Goal: Communication & Community: Participate in discussion

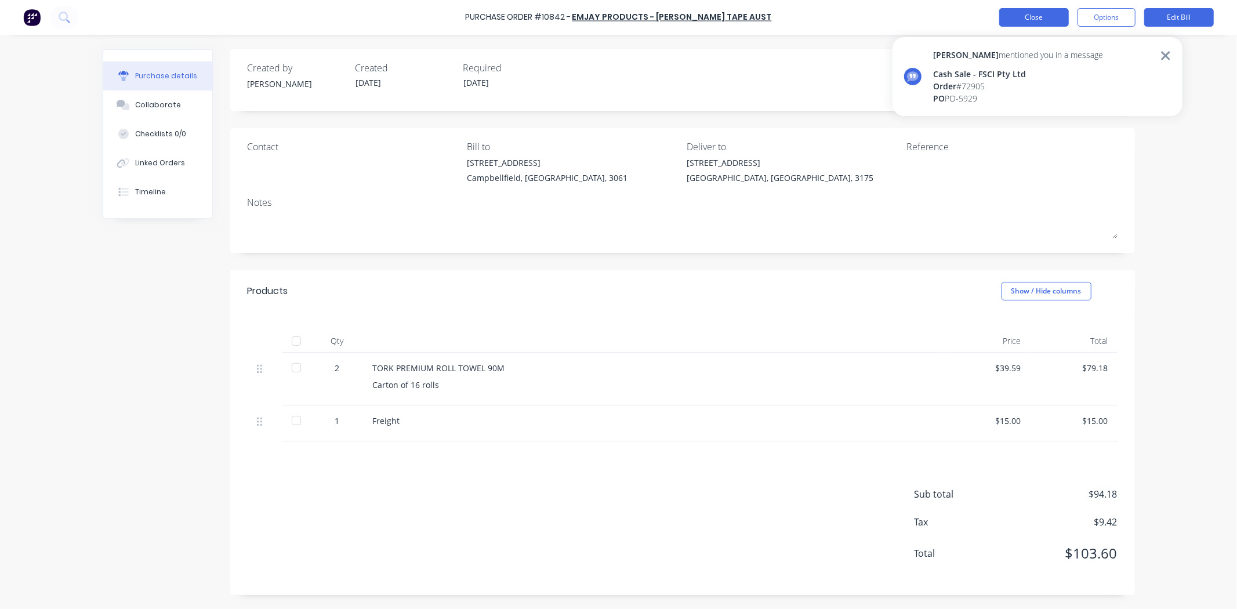
click at [1051, 16] on button "Close" at bounding box center [1034, 17] width 70 height 19
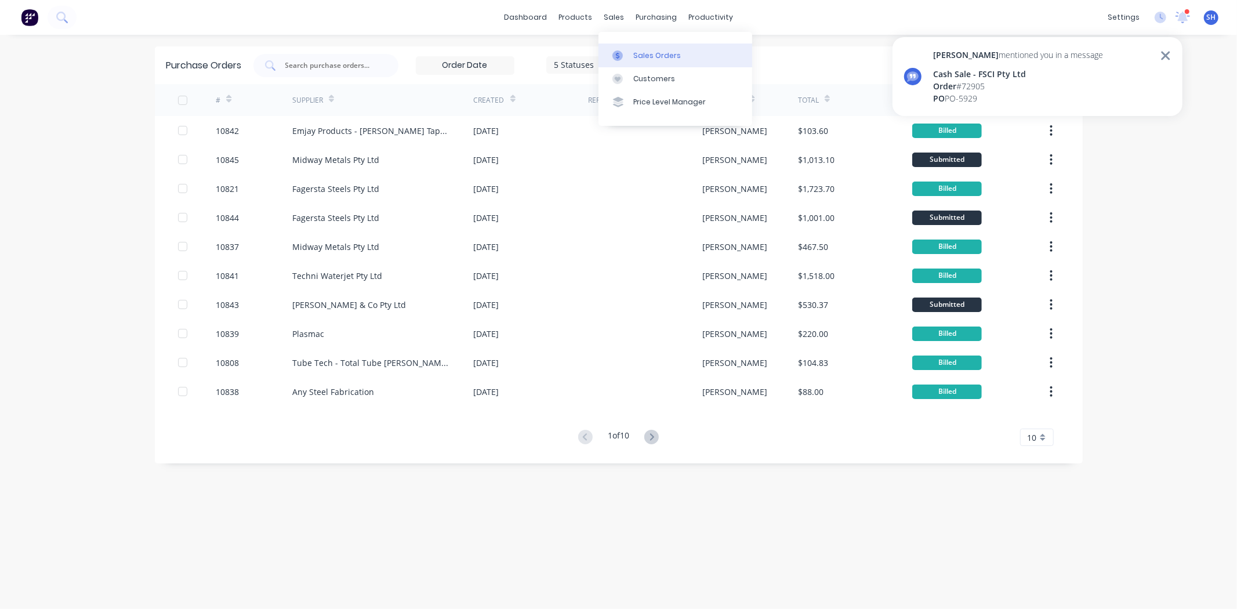
click at [624, 53] on div at bounding box center [620, 55] width 17 height 10
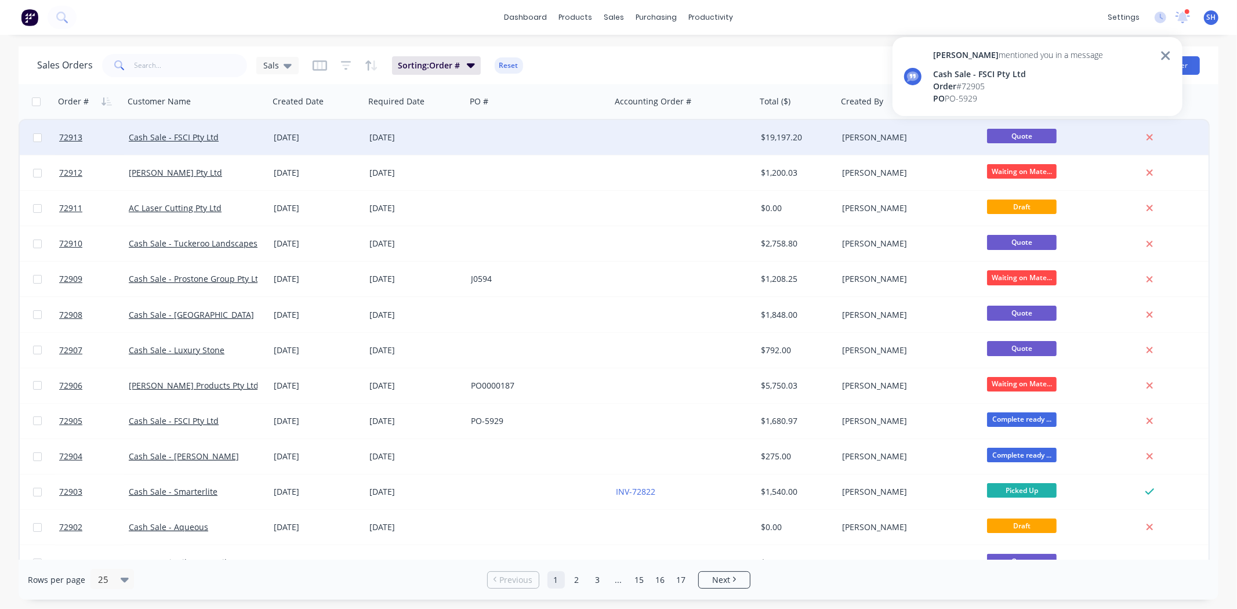
click at [508, 148] on div at bounding box center [538, 137] width 145 height 35
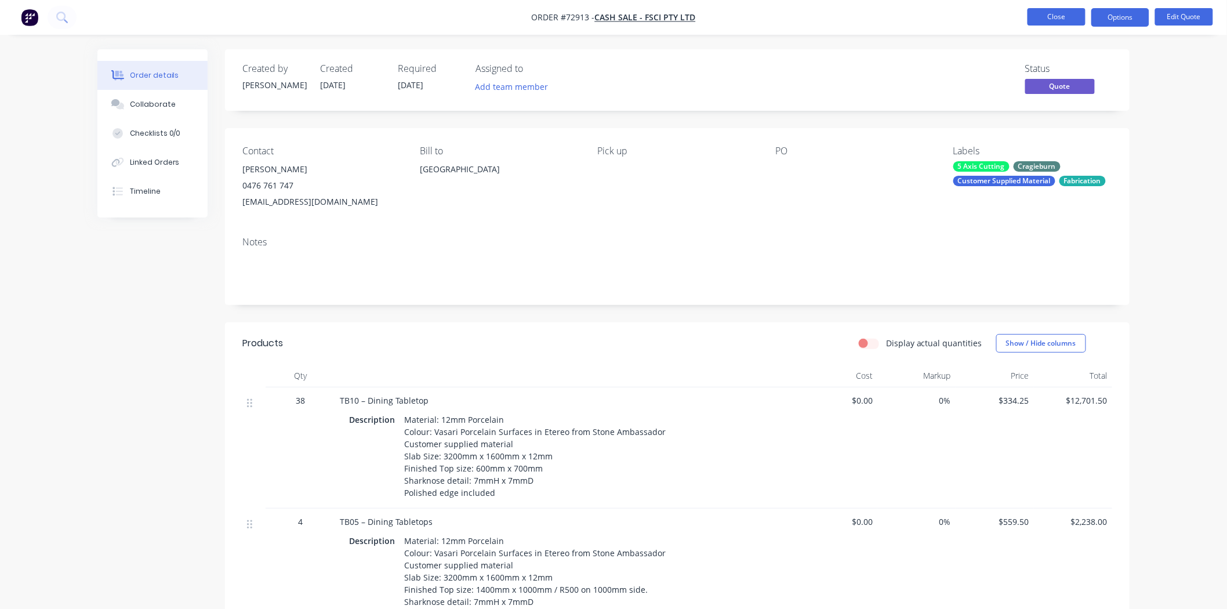
click at [1063, 20] on button "Close" at bounding box center [1056, 16] width 58 height 17
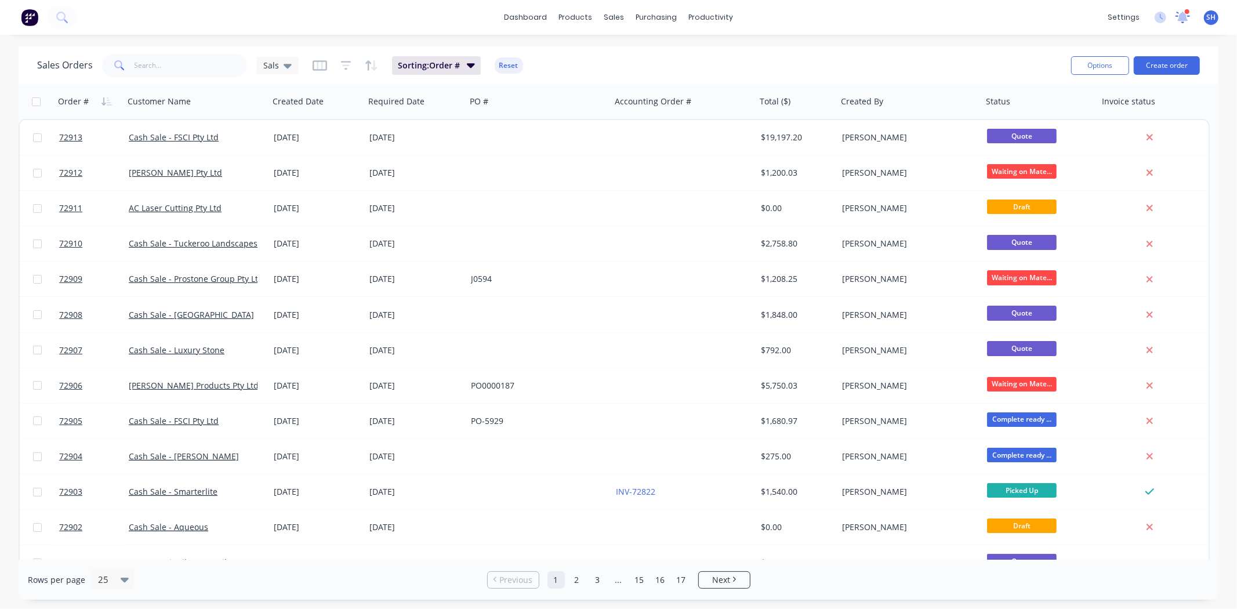
click at [1182, 14] on icon at bounding box center [1182, 16] width 10 height 10
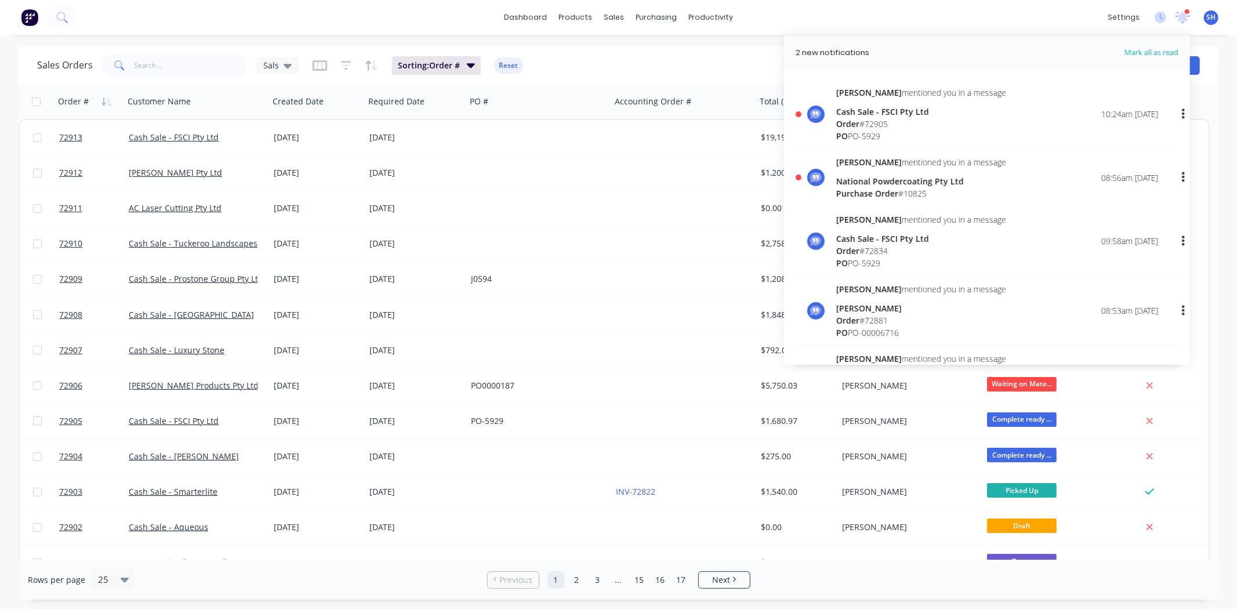
click at [940, 183] on div "National Powdercoating Pty Ltd" at bounding box center [921, 181] width 170 height 12
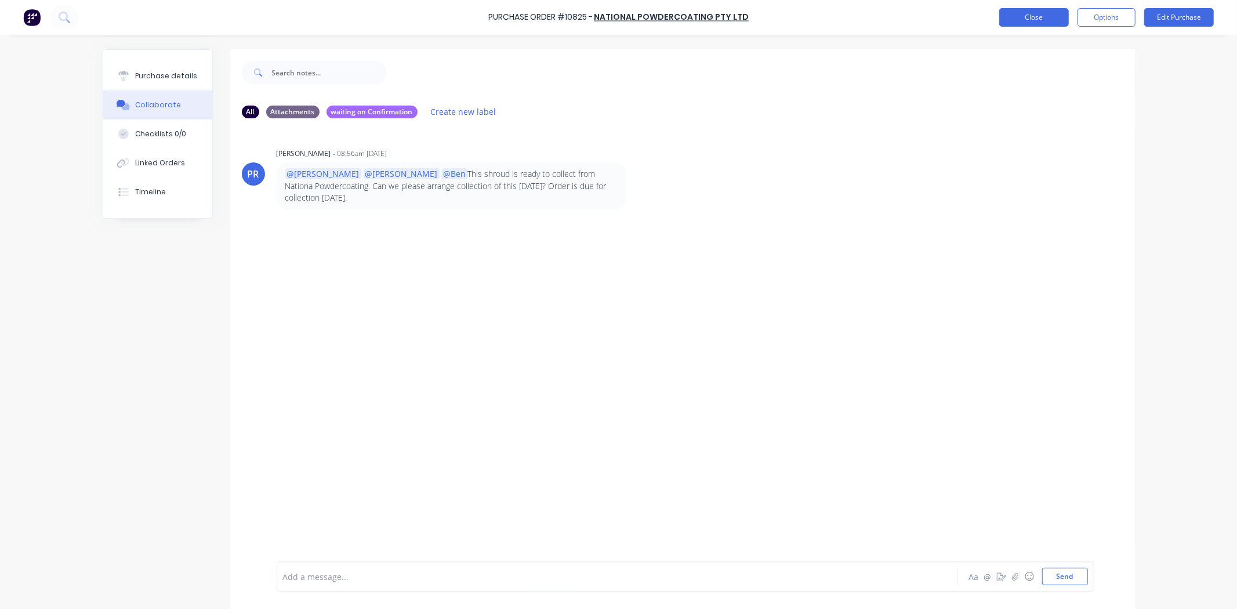
click at [1038, 17] on button "Close" at bounding box center [1034, 17] width 70 height 19
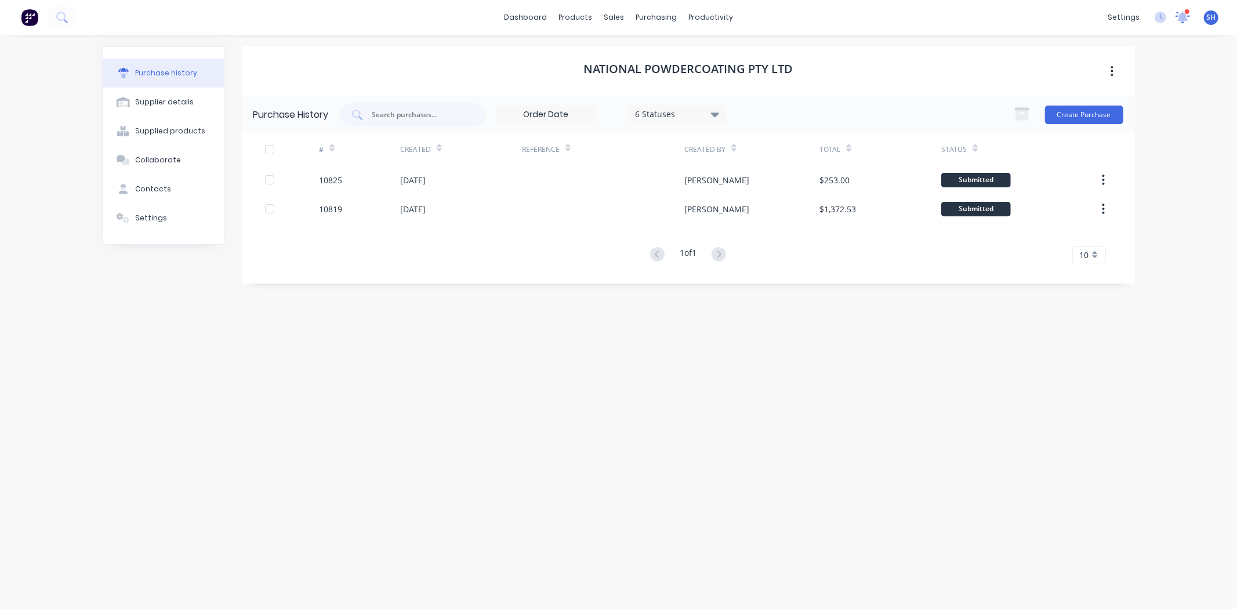
click at [1176, 17] on icon at bounding box center [1182, 18] width 14 height 12
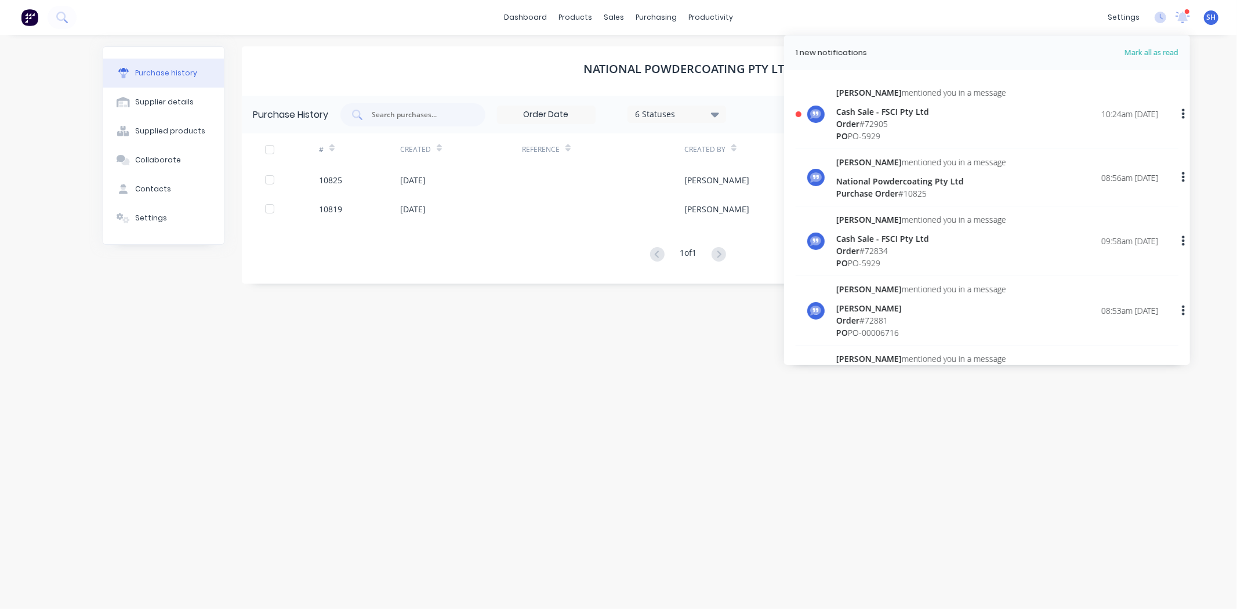
click at [899, 114] on div "Cash Sale - FSCI Pty Ltd" at bounding box center [921, 112] width 170 height 12
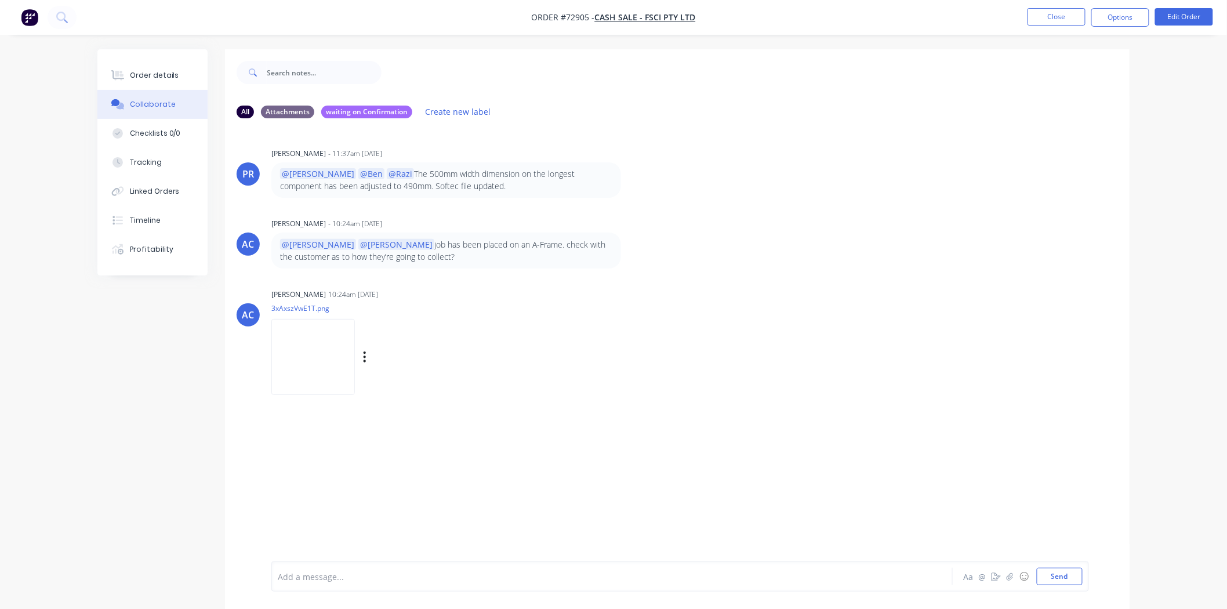
click at [355, 372] on img at bounding box center [312, 357] width 83 height 76
click at [1040, 13] on button "Close" at bounding box center [1056, 16] width 58 height 17
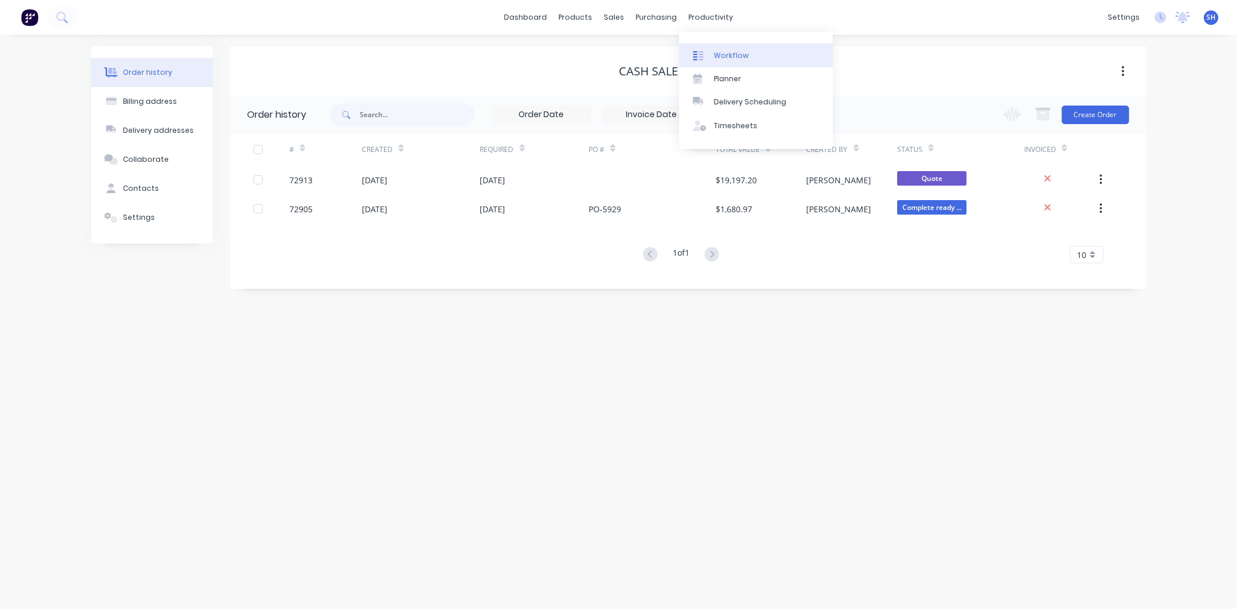
click at [733, 52] on div "Workflow" at bounding box center [731, 55] width 35 height 10
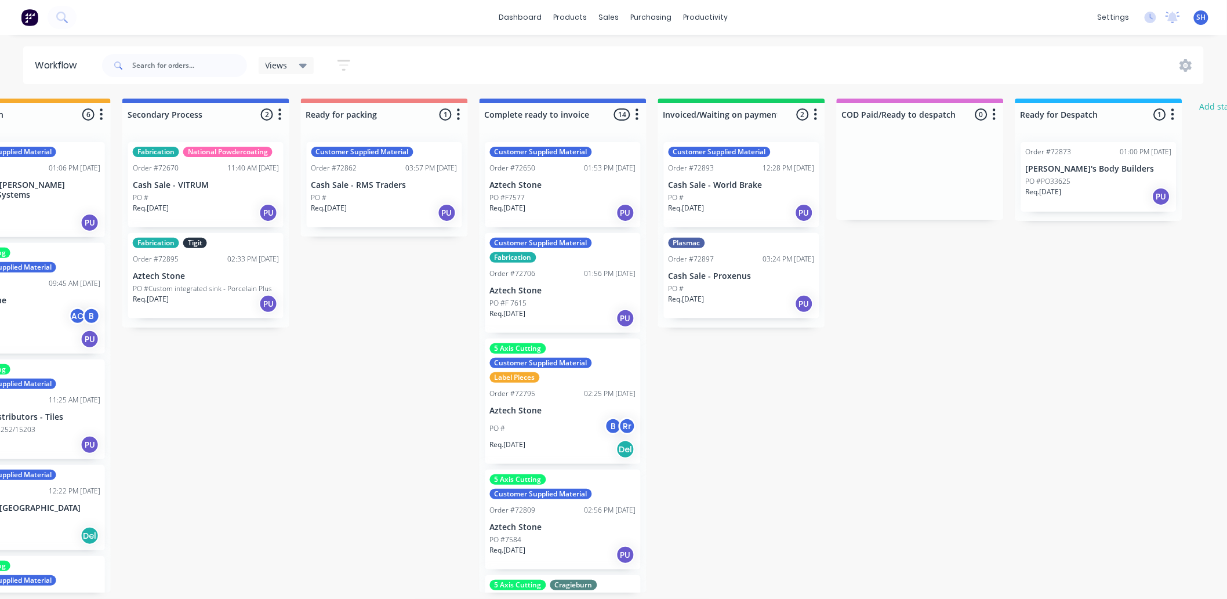
scroll to position [0, 690]
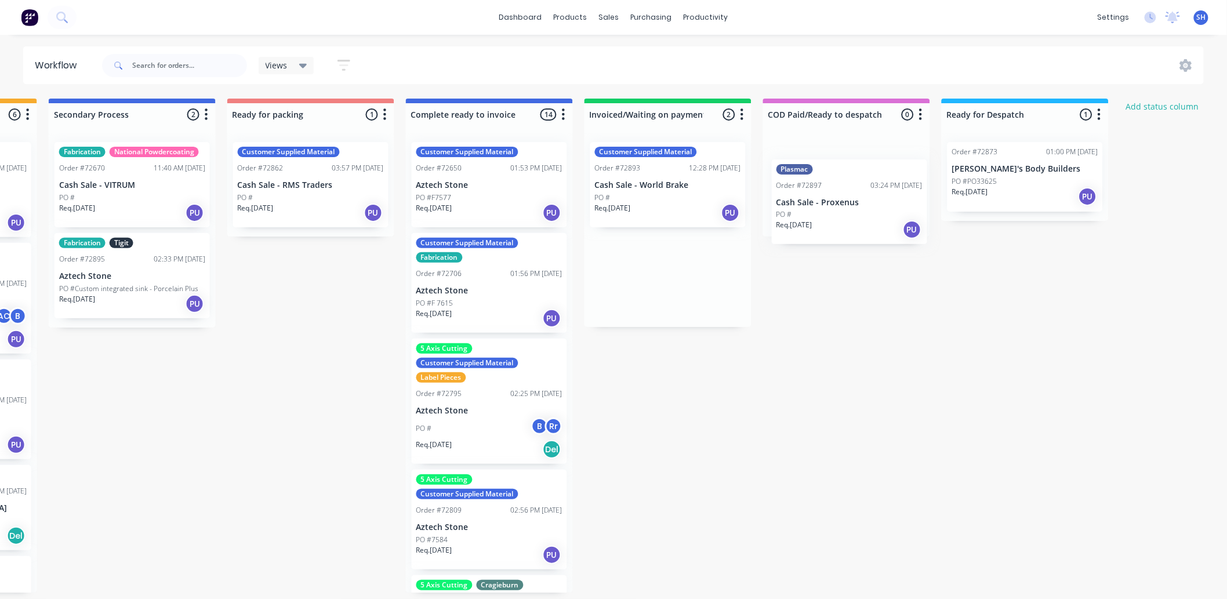
drag, startPoint x: 633, startPoint y: 289, endPoint x: 824, endPoint y: 201, distance: 210.6
click at [824, 201] on div "Submitted 1 Status colour #273444 hex #273444 Save Cancel Summaries Total order…" at bounding box center [352, 346] width 2102 height 494
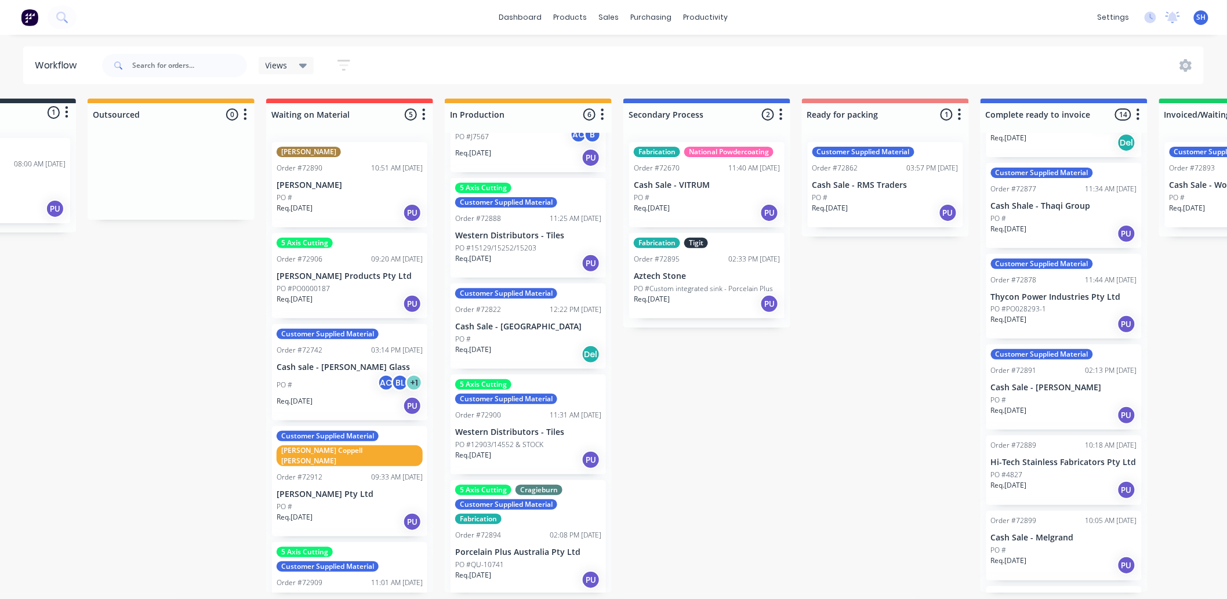
scroll to position [0, 0]
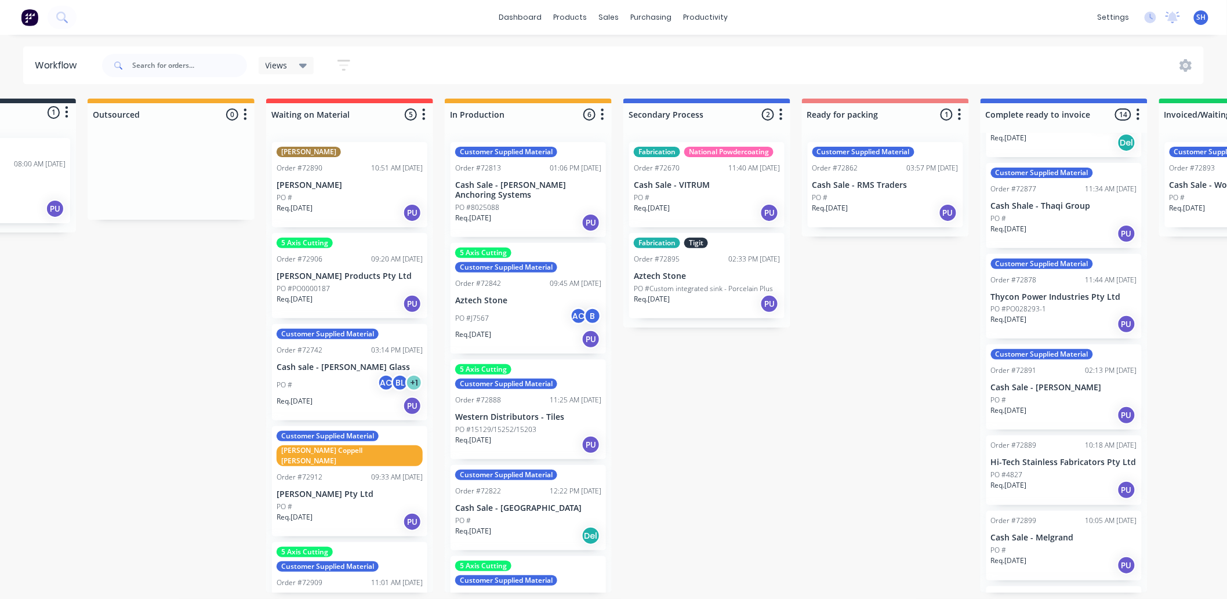
click at [345, 380] on div "PO # AC BL + 1" at bounding box center [350, 385] width 146 height 22
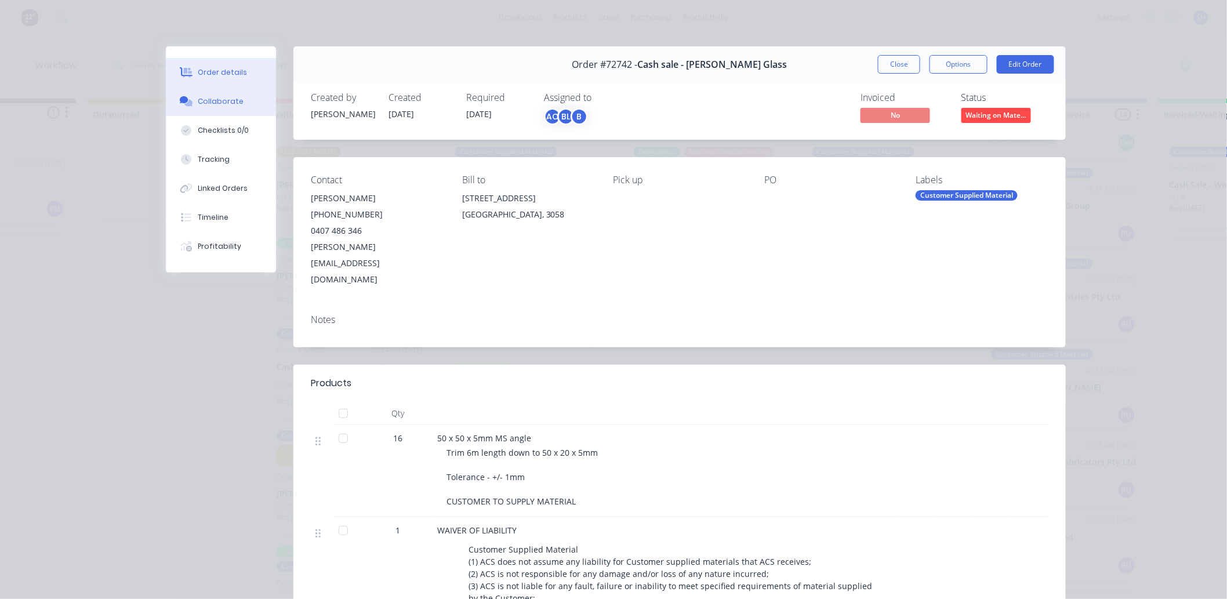
click at [220, 105] on div "Collaborate" at bounding box center [221, 101] width 46 height 10
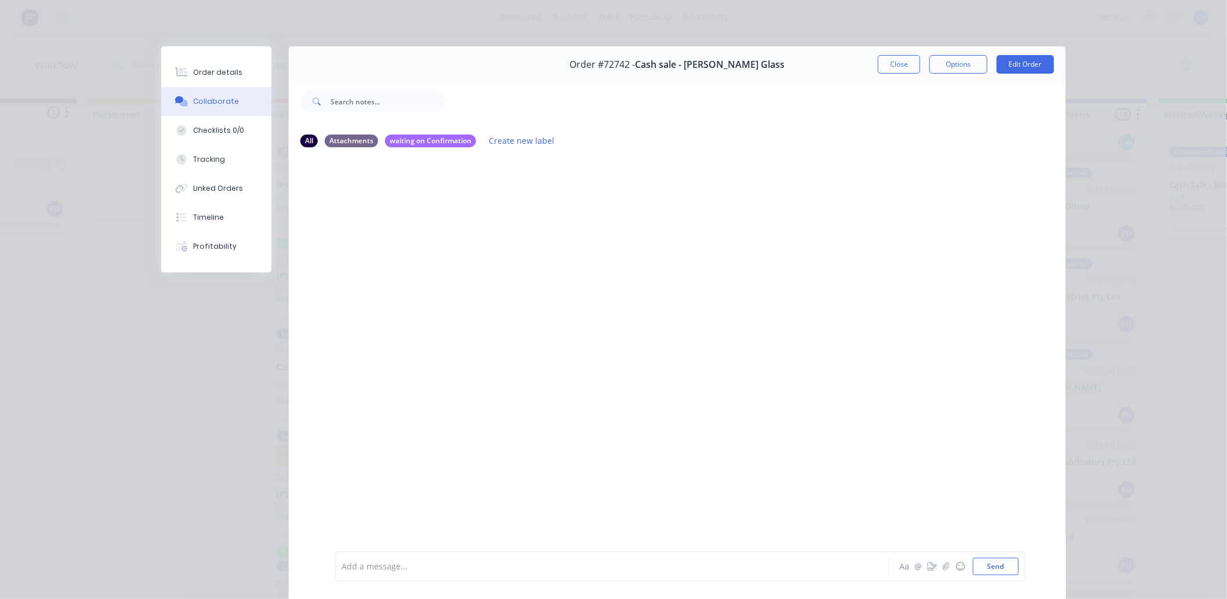
click at [431, 558] on div "Add a message..." at bounding box center [595, 566] width 508 height 17
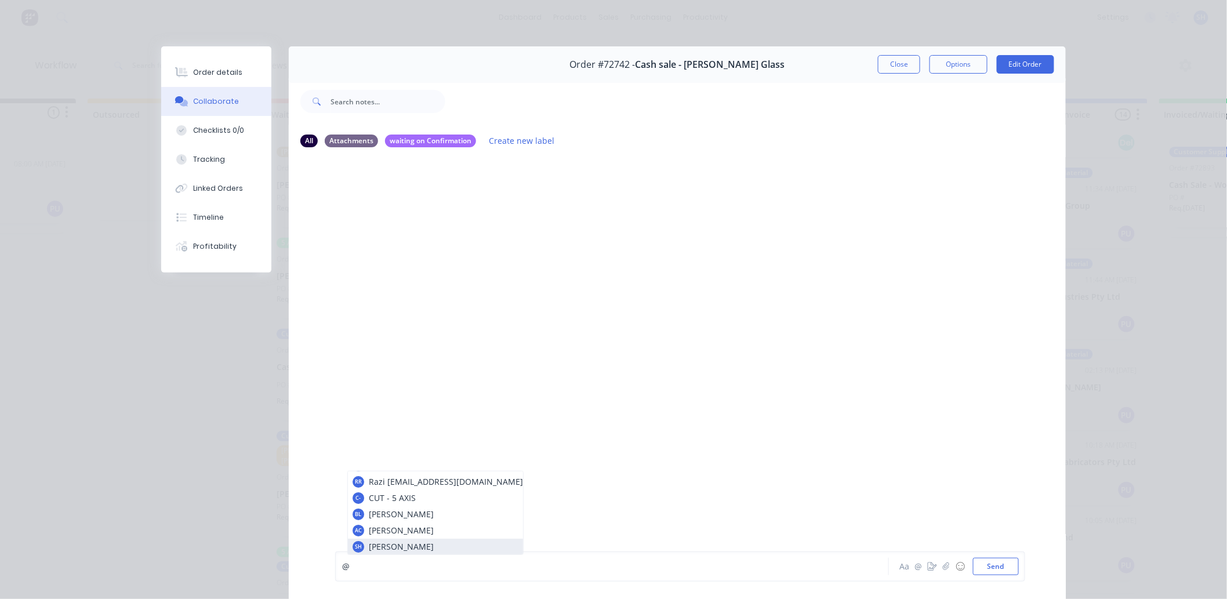
scroll to position [62, 0]
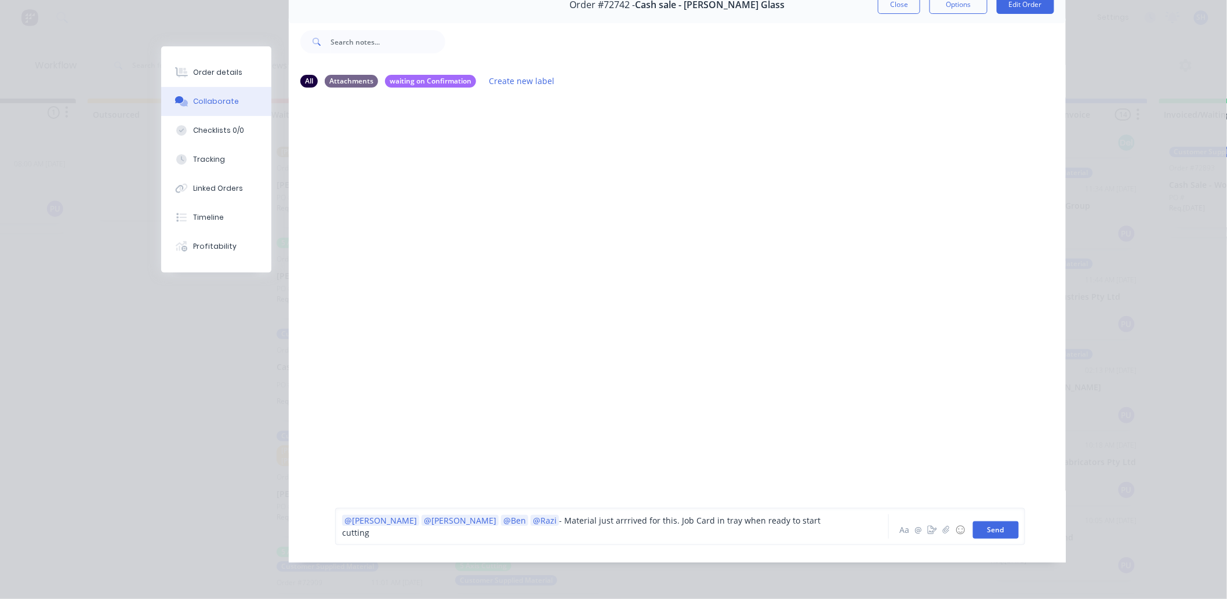
click at [996, 531] on button "Send" at bounding box center [996, 529] width 46 height 17
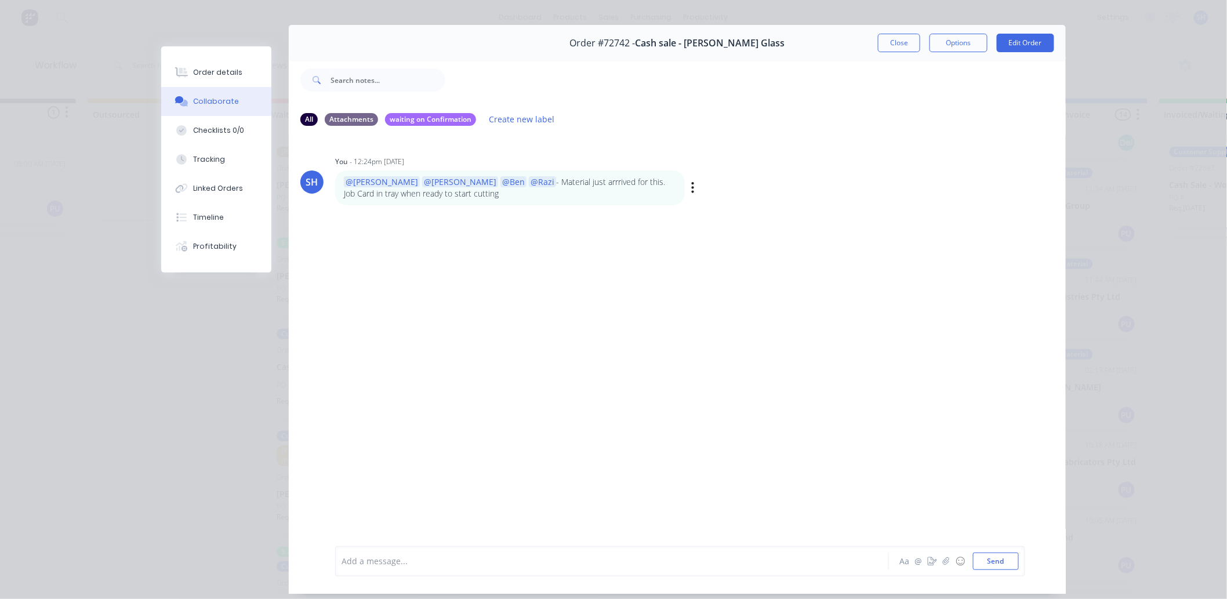
scroll to position [0, 0]
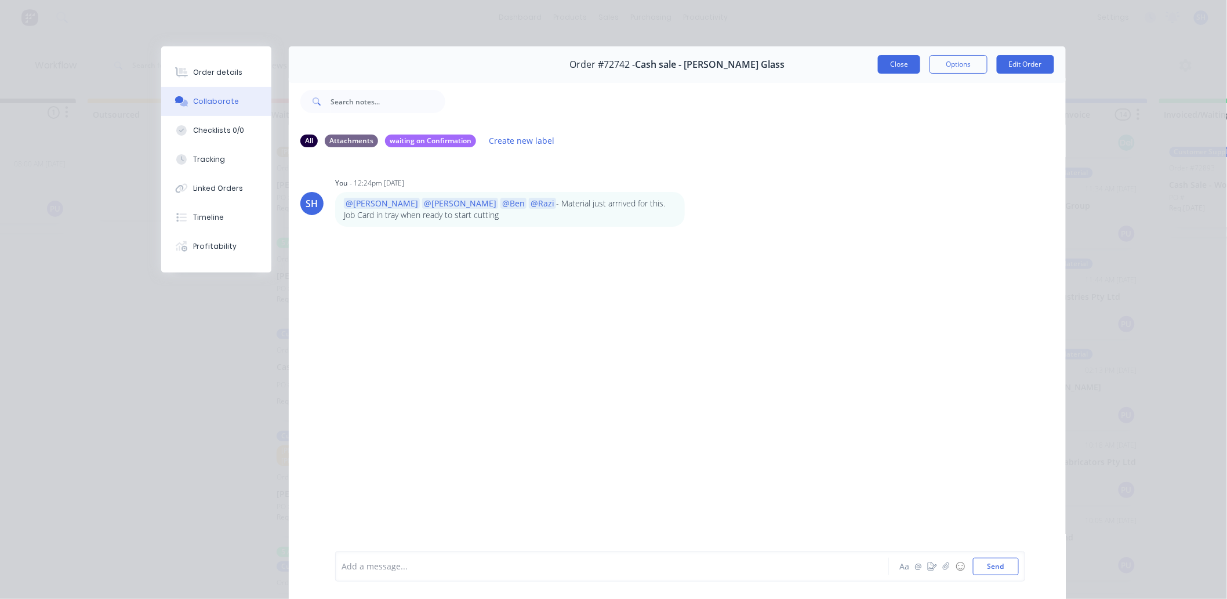
click at [900, 72] on button "Close" at bounding box center [899, 64] width 42 height 19
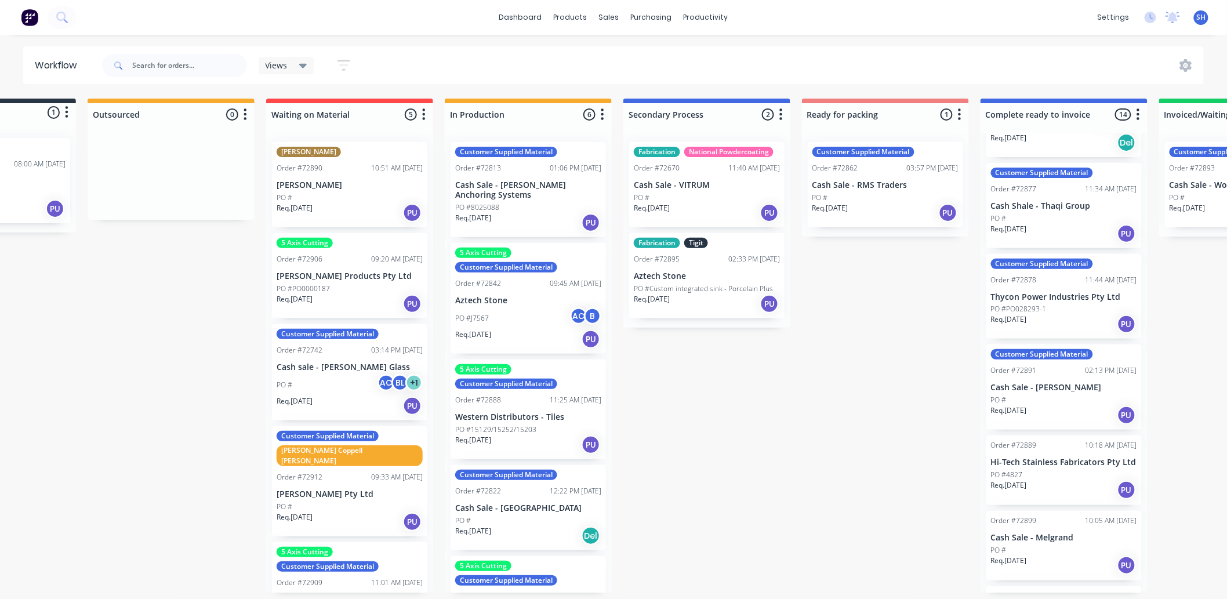
scroll to position [38, 0]
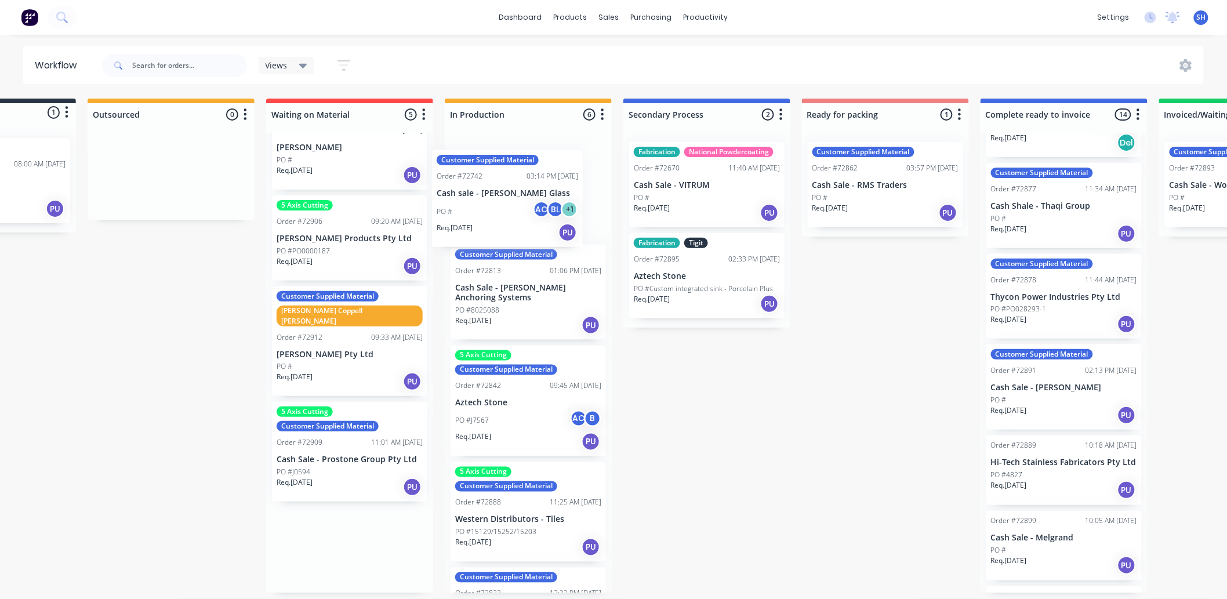
drag, startPoint x: 332, startPoint y: 351, endPoint x: 496, endPoint y: 216, distance: 212.5
click at [496, 216] on div "Submitted 1 Status colour #273444 hex #273444 Save Cancel Summaries Total order…" at bounding box center [926, 346] width 2102 height 494
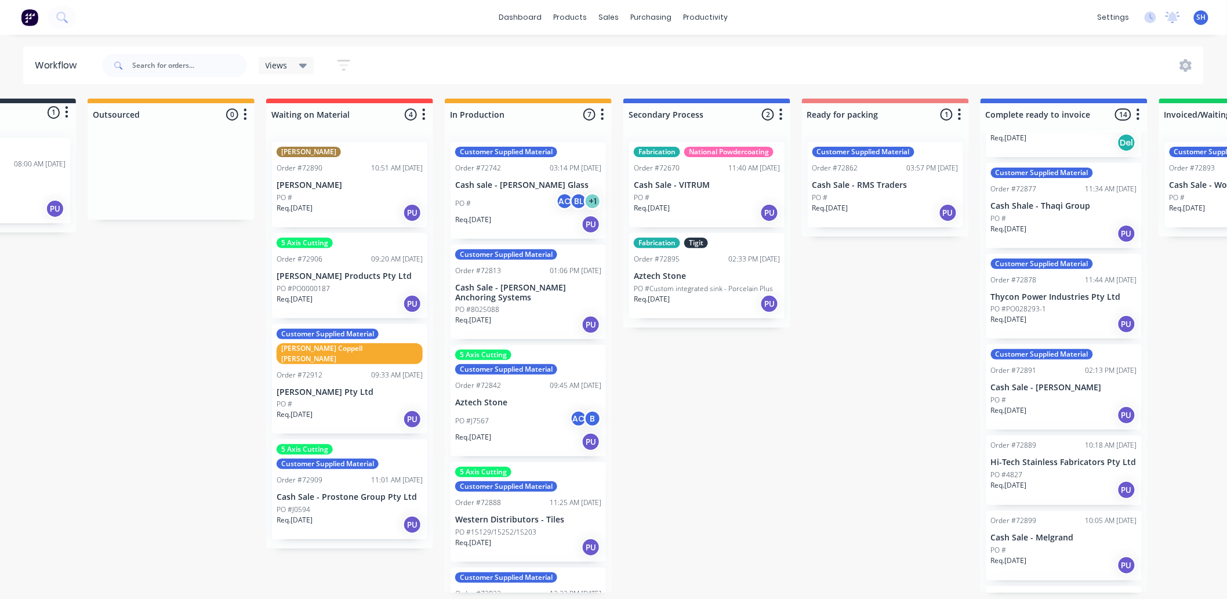
scroll to position [0, 116]
click at [339, 387] on p "[PERSON_NAME] Pty Ltd" at bounding box center [350, 392] width 146 height 10
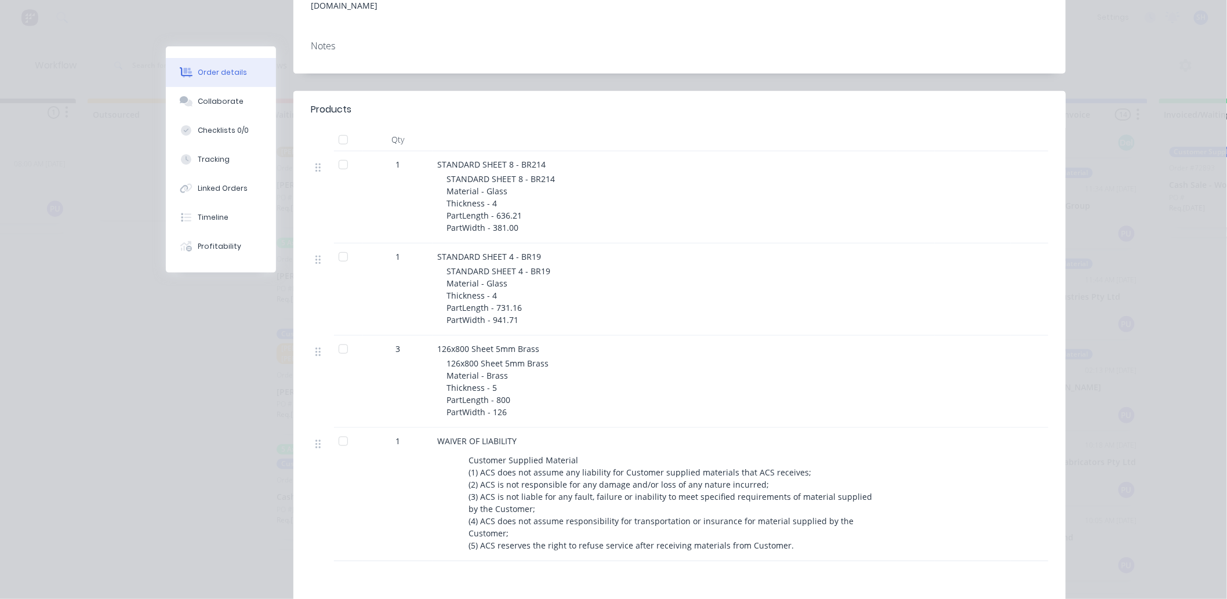
scroll to position [0, 0]
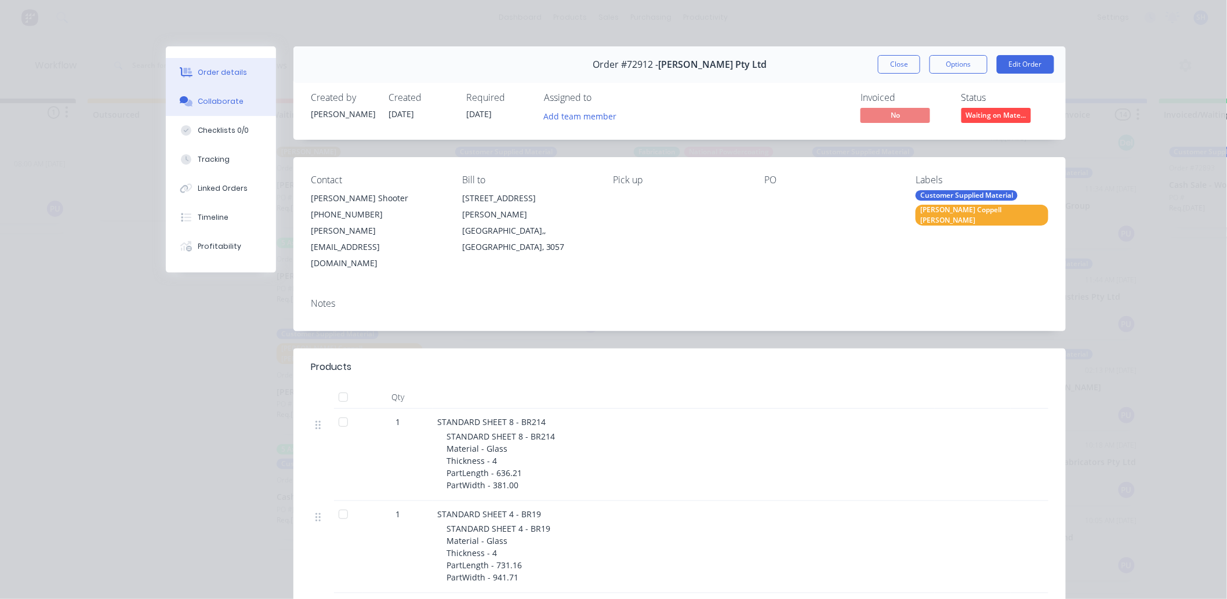
click at [219, 101] on div "Collaborate" at bounding box center [221, 101] width 46 height 10
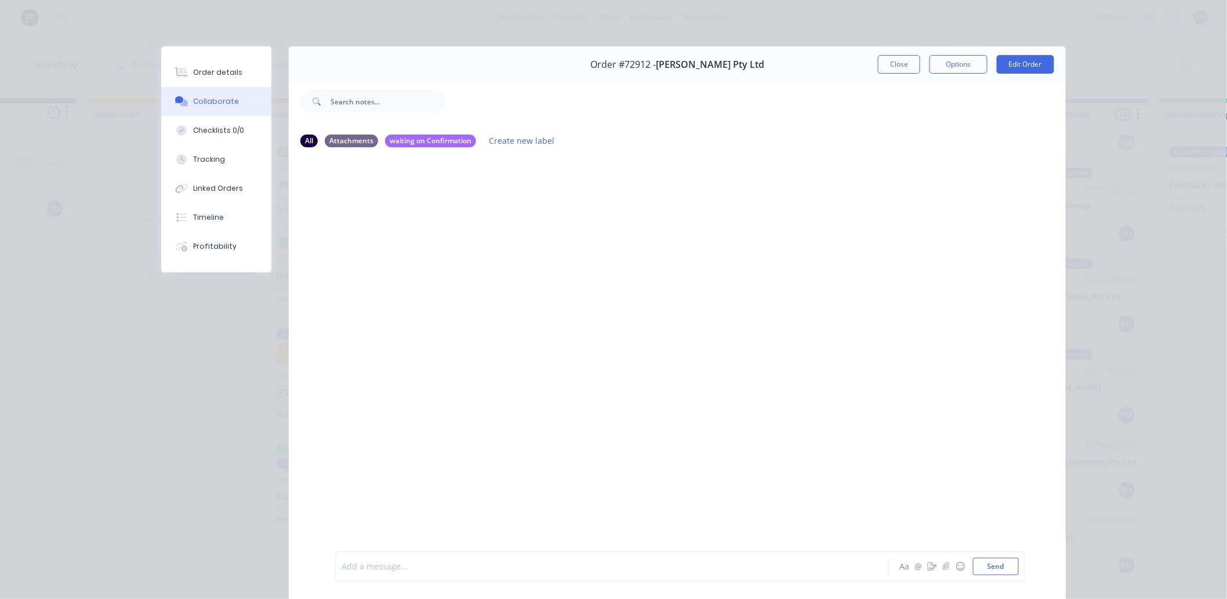
click at [396, 568] on div at bounding box center [595, 567] width 507 height 12
click at [392, 565] on div "@pat" at bounding box center [595, 567] width 507 height 12
click at [988, 566] on button "Send" at bounding box center [996, 566] width 46 height 17
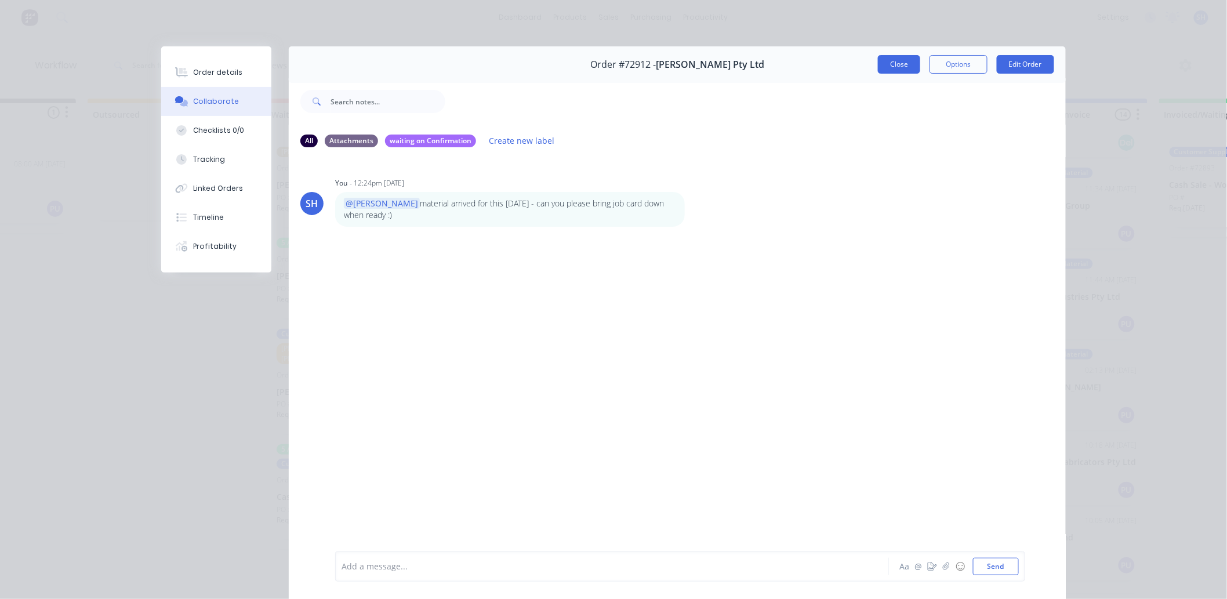
click at [906, 66] on button "Close" at bounding box center [899, 64] width 42 height 19
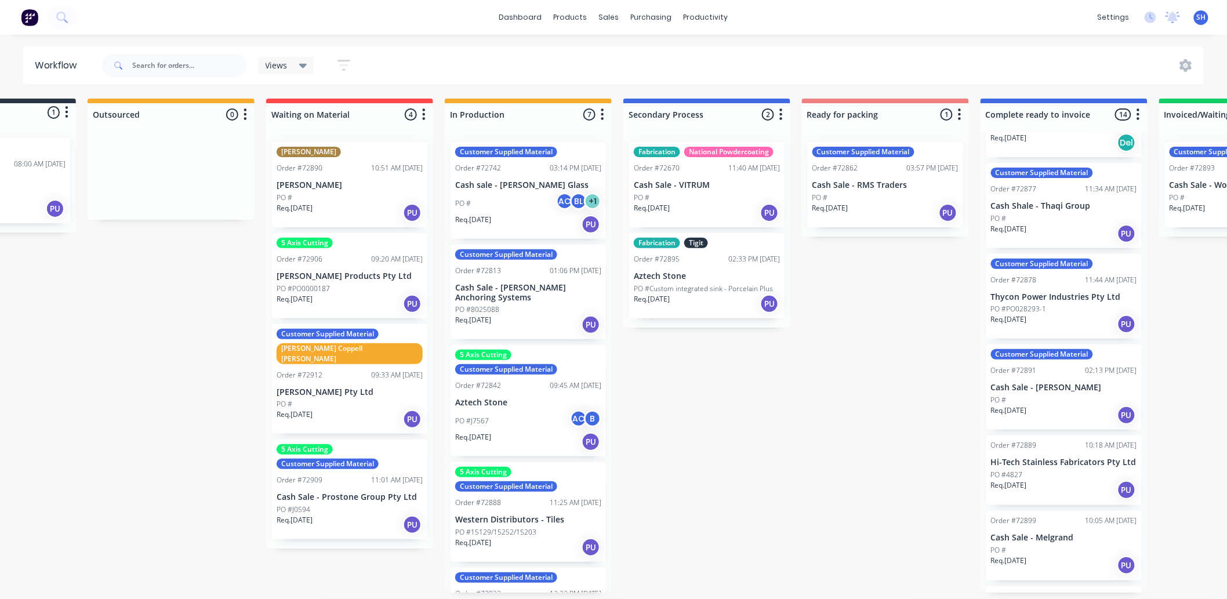
click at [330, 399] on div "PO #" at bounding box center [350, 404] width 146 height 10
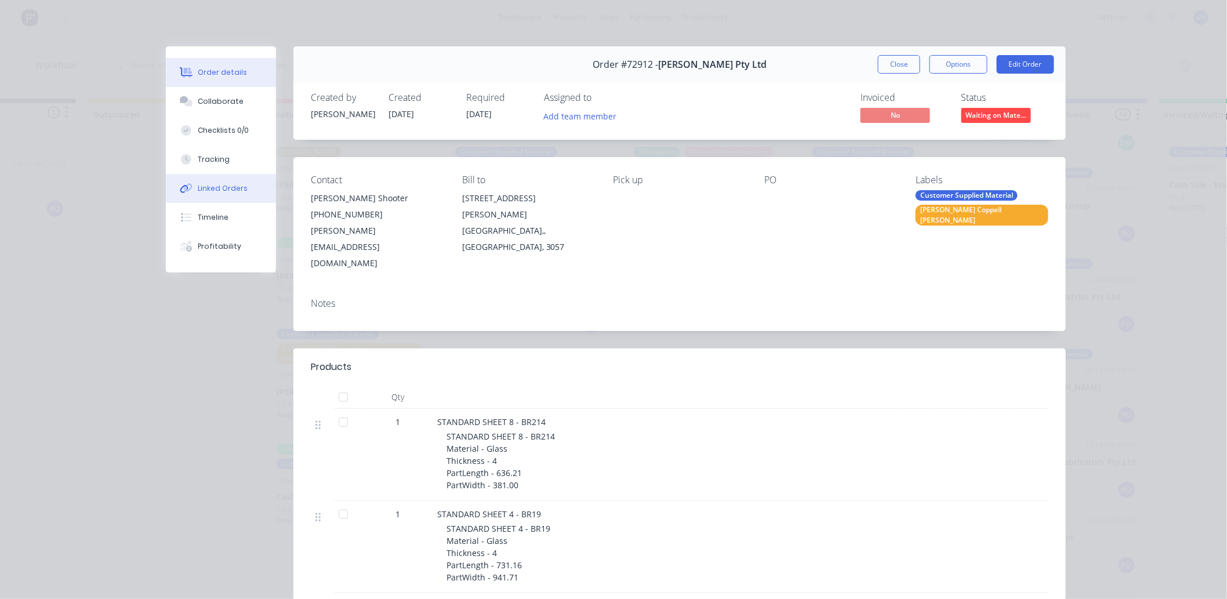
click at [217, 192] on div "Linked Orders" at bounding box center [223, 188] width 50 height 10
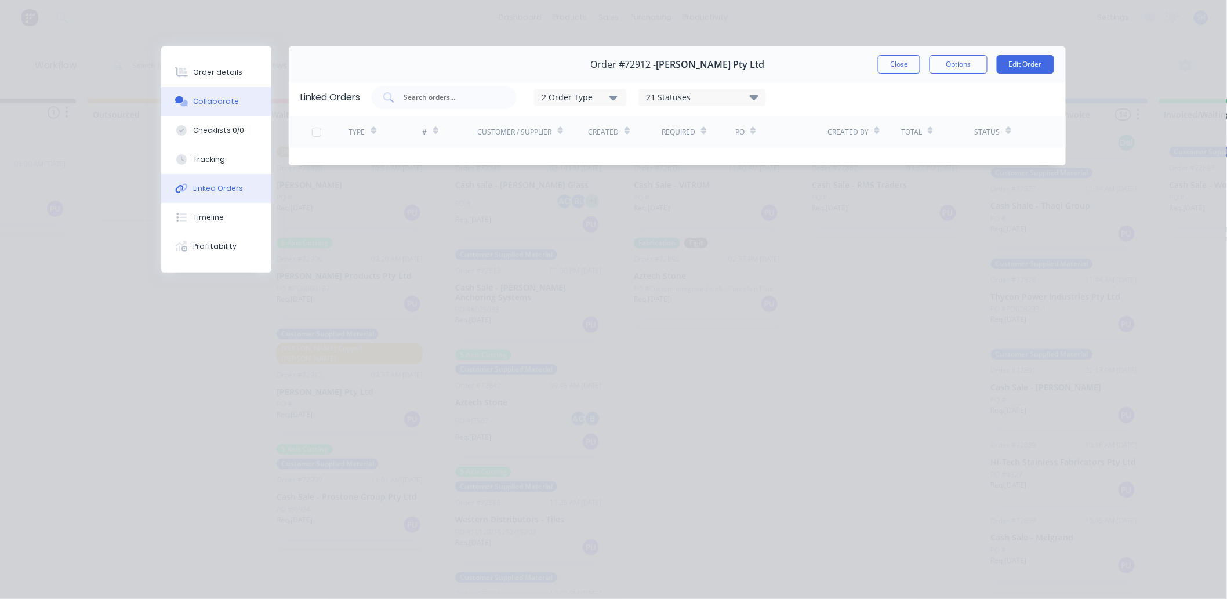
click at [201, 101] on div "Collaborate" at bounding box center [217, 101] width 46 height 10
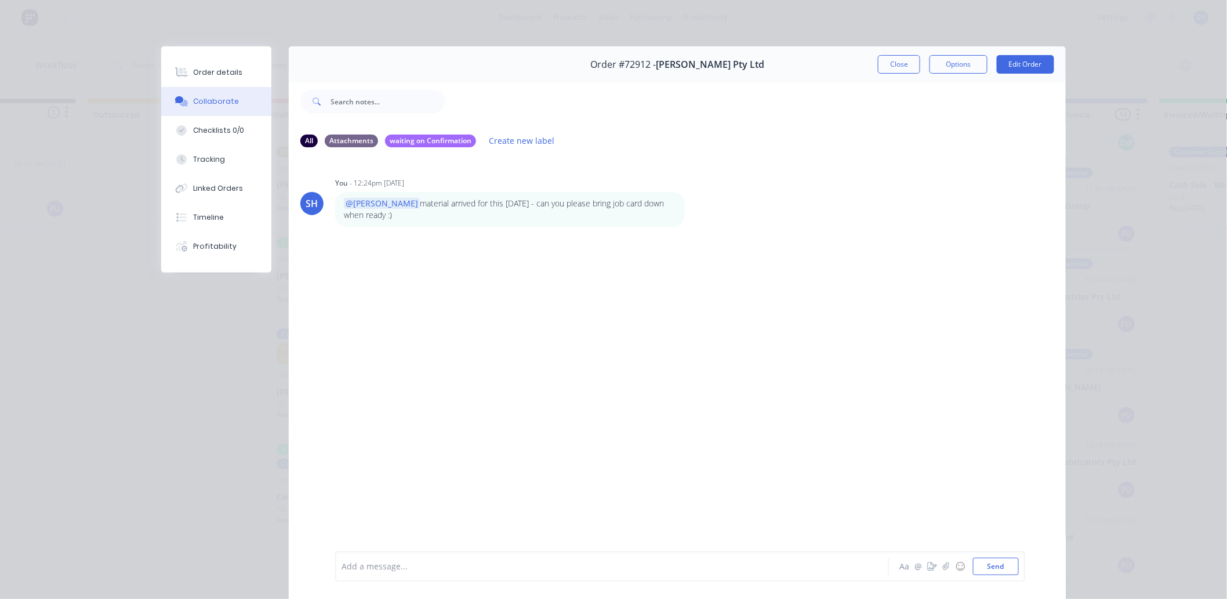
click at [437, 569] on div at bounding box center [595, 567] width 507 height 12
click at [223, 75] on div "Order details" at bounding box center [218, 72] width 49 height 10
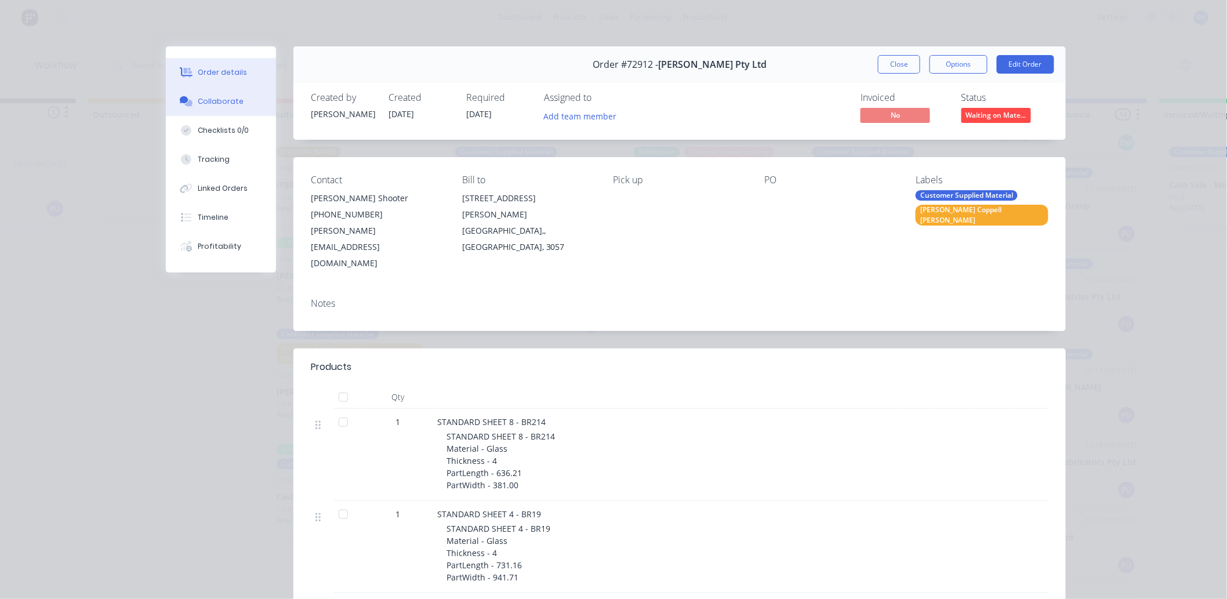
click at [212, 106] on div "Collaborate" at bounding box center [221, 101] width 46 height 10
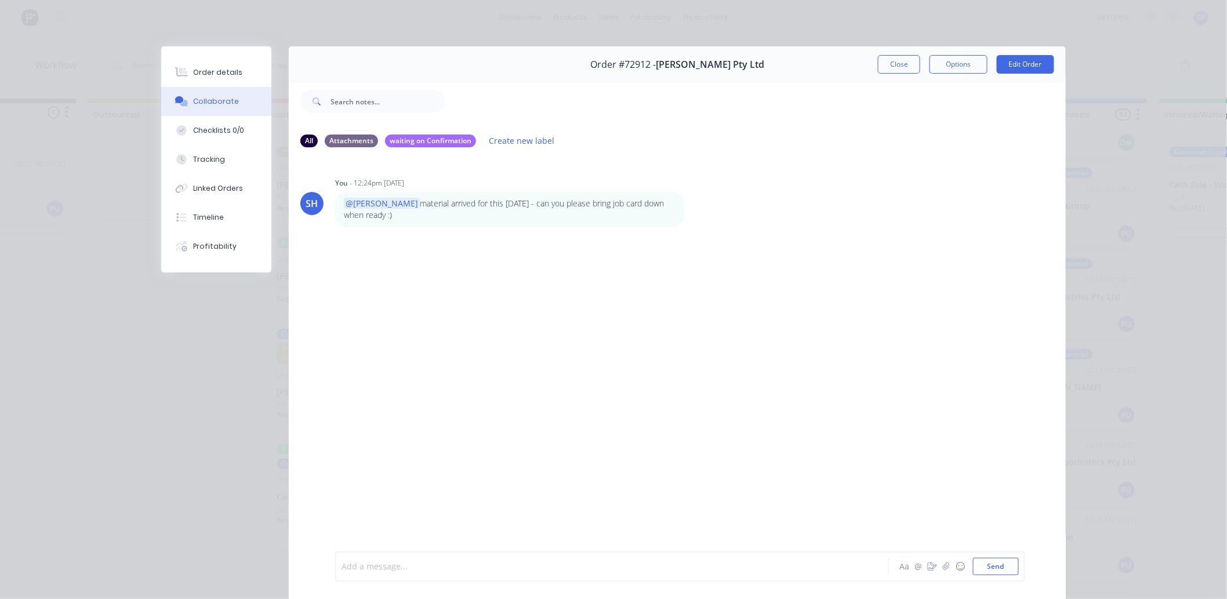
click at [430, 569] on div at bounding box center [595, 567] width 507 height 12
click at [976, 565] on button "Send" at bounding box center [996, 566] width 46 height 17
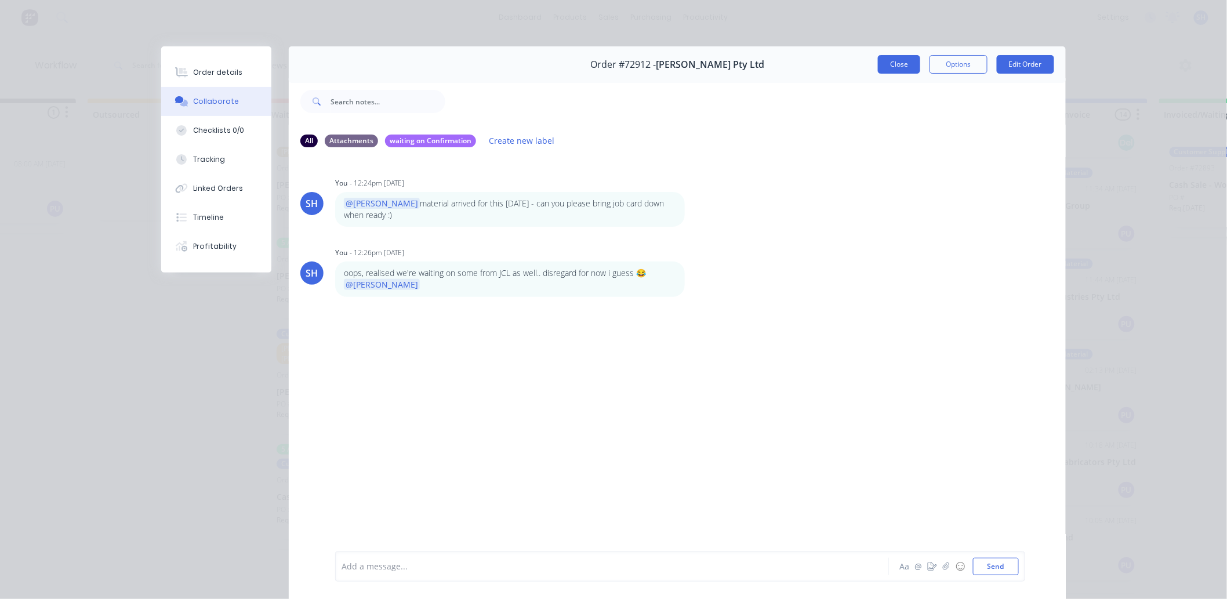
click at [900, 64] on button "Close" at bounding box center [899, 64] width 42 height 19
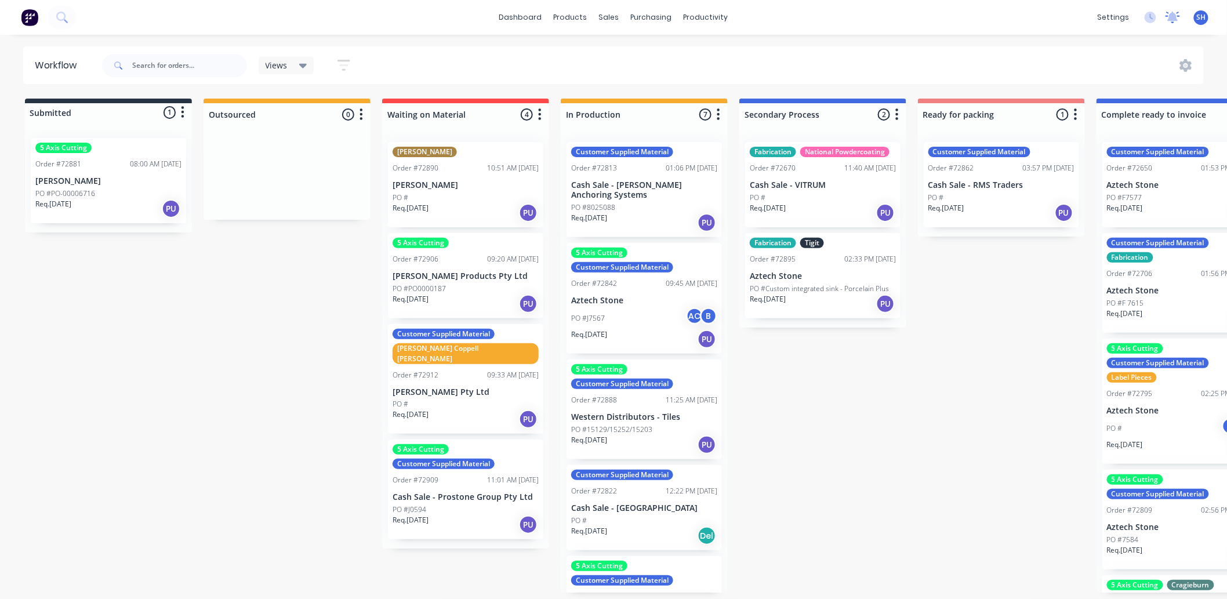
click at [1165, 25] on div at bounding box center [1172, 17] width 14 height 17
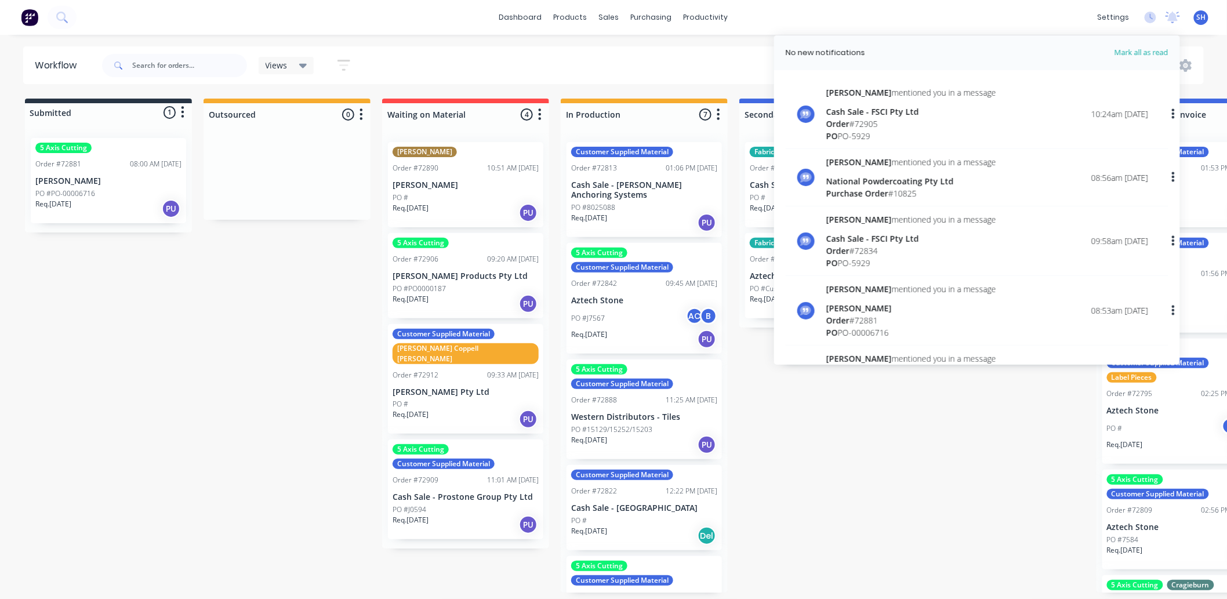
click at [890, 489] on div "Submitted 1 Status colour #273444 hex #273444 Save Cancel Summaries Total order…" at bounding box center [1042, 346] width 2102 height 494
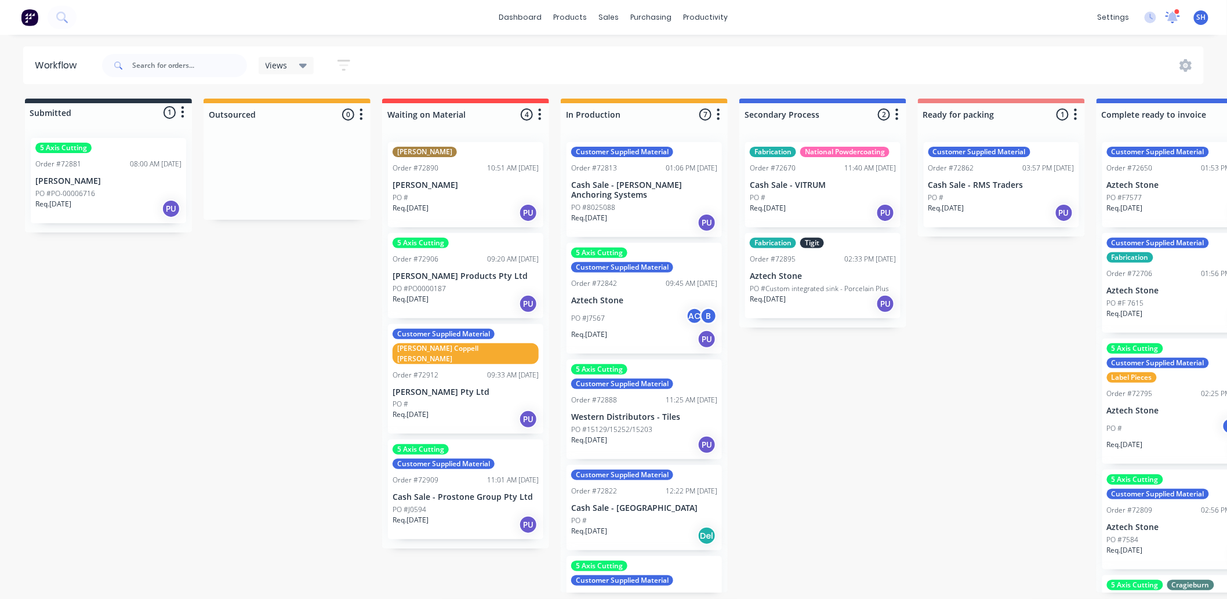
click at [1173, 21] on icon at bounding box center [1172, 18] width 14 height 12
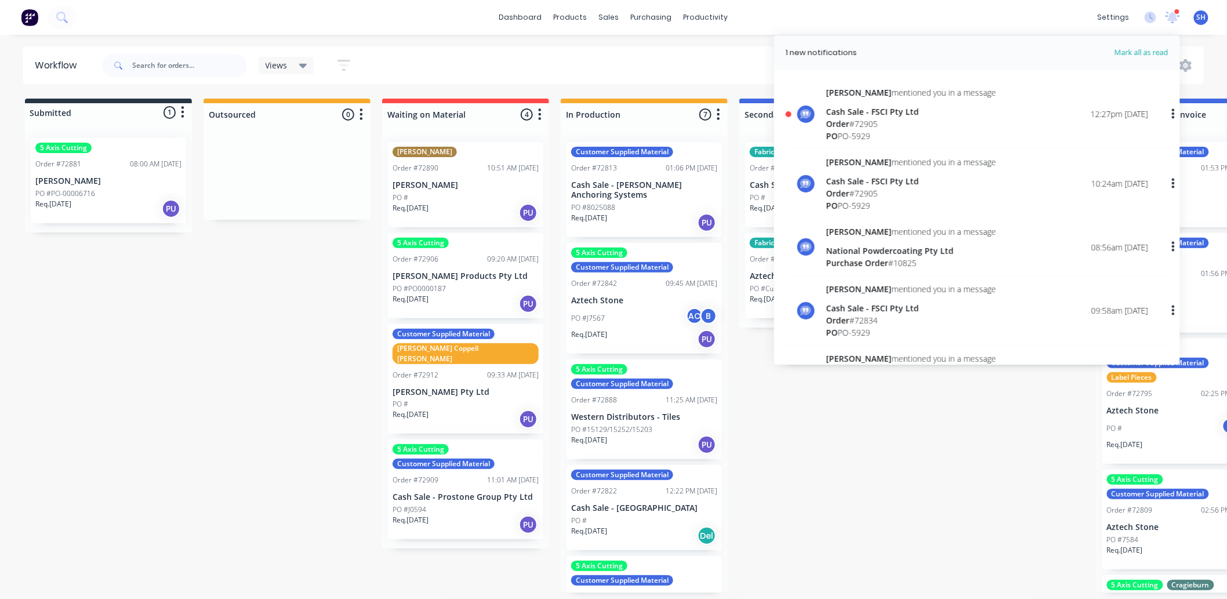
click at [924, 113] on div "Cash Sale - FSCI Pty Ltd" at bounding box center [911, 112] width 170 height 12
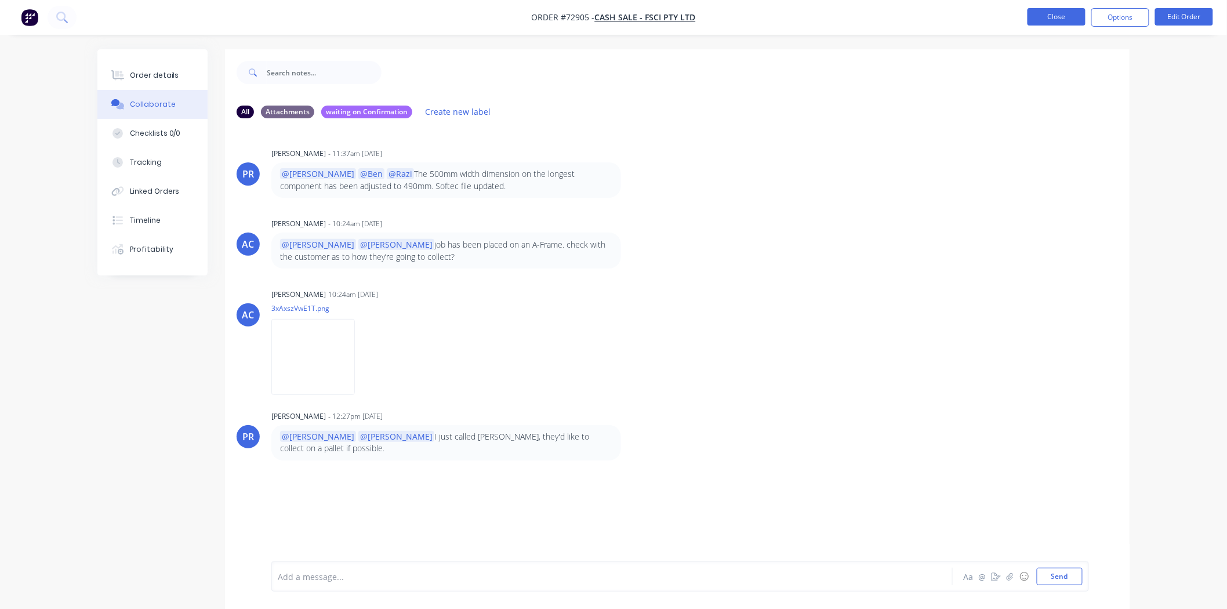
click at [1052, 21] on button "Close" at bounding box center [1056, 16] width 58 height 17
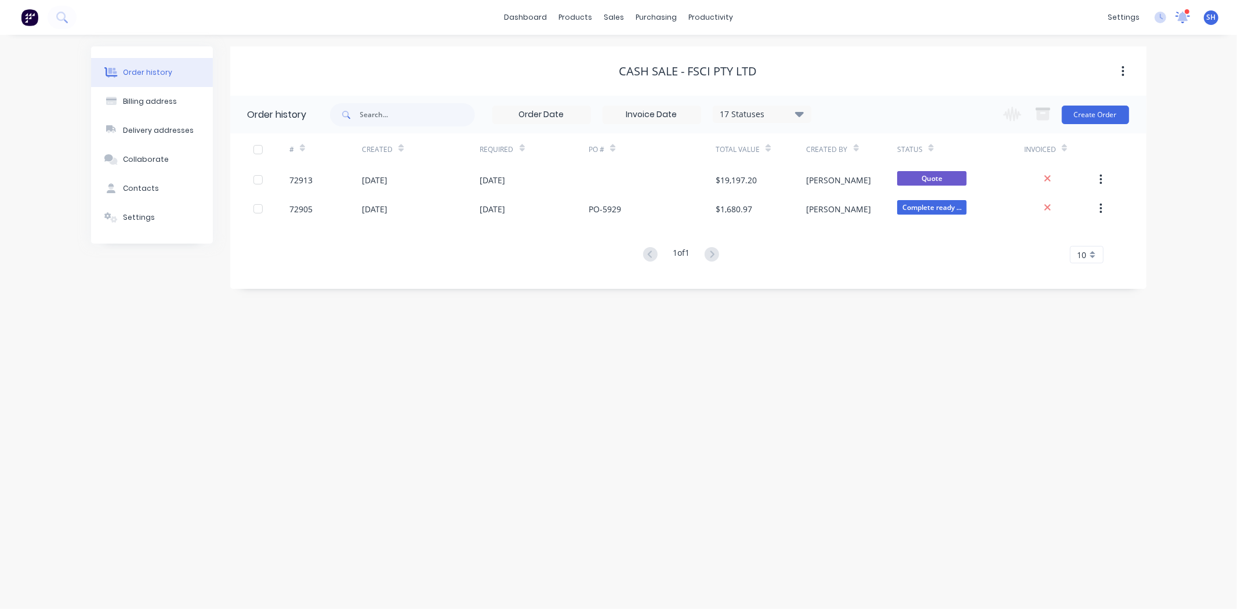
click at [1179, 19] on icon at bounding box center [1182, 16] width 10 height 9
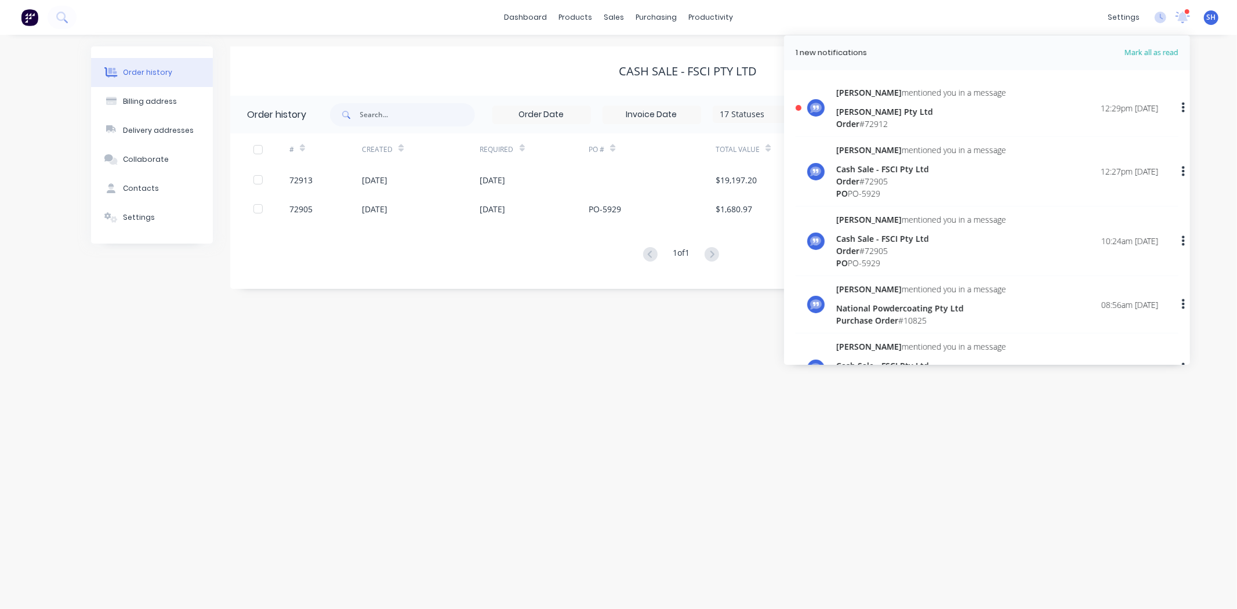
click at [934, 114] on div "[PERSON_NAME] Pty Ltd" at bounding box center [921, 112] width 170 height 12
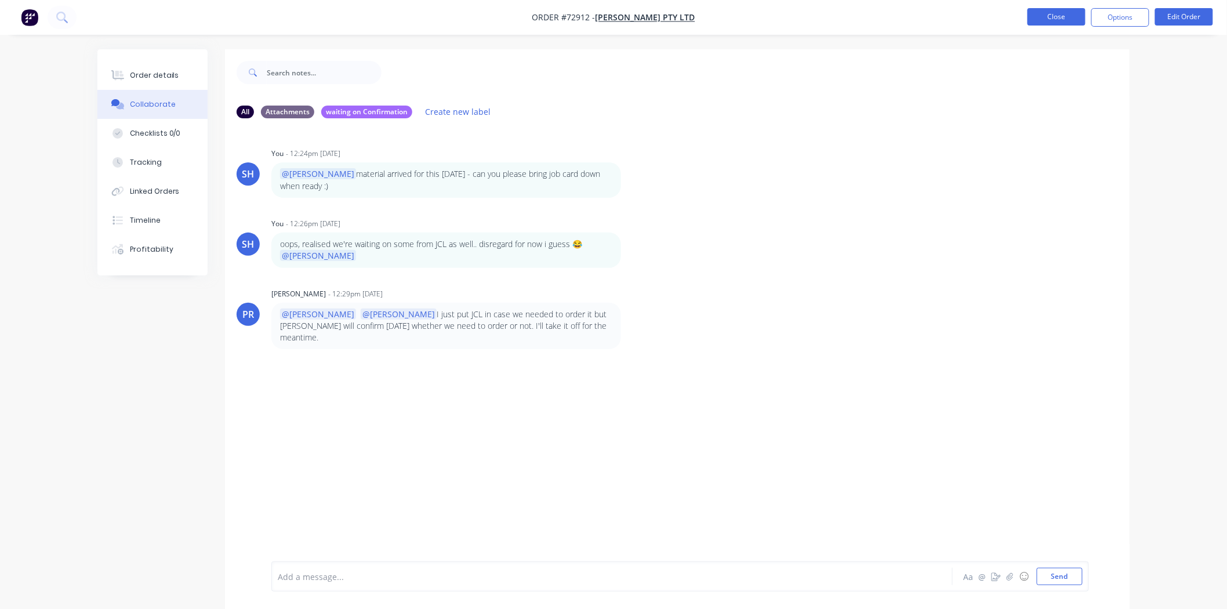
click at [1040, 20] on button "Close" at bounding box center [1056, 16] width 58 height 17
